Goal: Task Accomplishment & Management: Complete application form

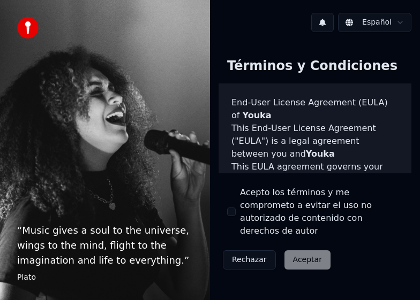
click at [299, 247] on div "Rechazar Aceptar" at bounding box center [276, 260] width 116 height 28
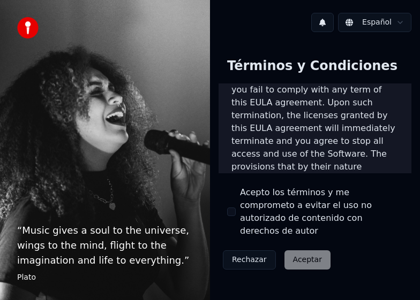
click at [351, 265] on span "us" at bounding box center [356, 270] width 10 height 10
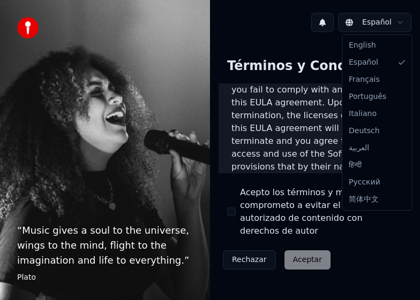
click at [373, 19] on html "“ Music gives a soul to the universe, wings to the mind, flight to the imaginat…" at bounding box center [210, 150] width 420 height 300
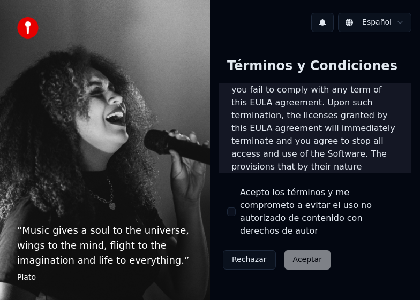
click at [292, 245] on html "“ Music gives a soul to the universe, wings to the mind, flight to the imaginat…" at bounding box center [210, 150] width 420 height 300
click at [300, 246] on div "Rechazar Aceptar" at bounding box center [276, 260] width 116 height 28
click at [357, 198] on label "Acepto los términos y me comprometo a evitar el uso no autorizado de contenido …" at bounding box center [321, 211] width 163 height 51
click at [236, 208] on button "Acepto los términos y me comprometo a evitar el uso no autorizado de contenido …" at bounding box center [231, 212] width 9 height 9
click at [293, 252] on button "Aceptar" at bounding box center [307, 260] width 46 height 19
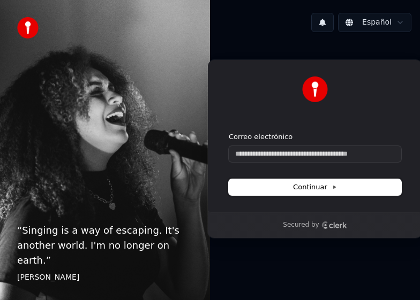
click at [315, 186] on span "Continuar" at bounding box center [315, 188] width 44 height 10
drag, startPoint x: 321, startPoint y: 184, endPoint x: 344, endPoint y: 154, distance: 37.8
click at [322, 185] on span "Continuar" at bounding box center [315, 188] width 44 height 10
